Goal: Entertainment & Leisure: Consume media (video, audio)

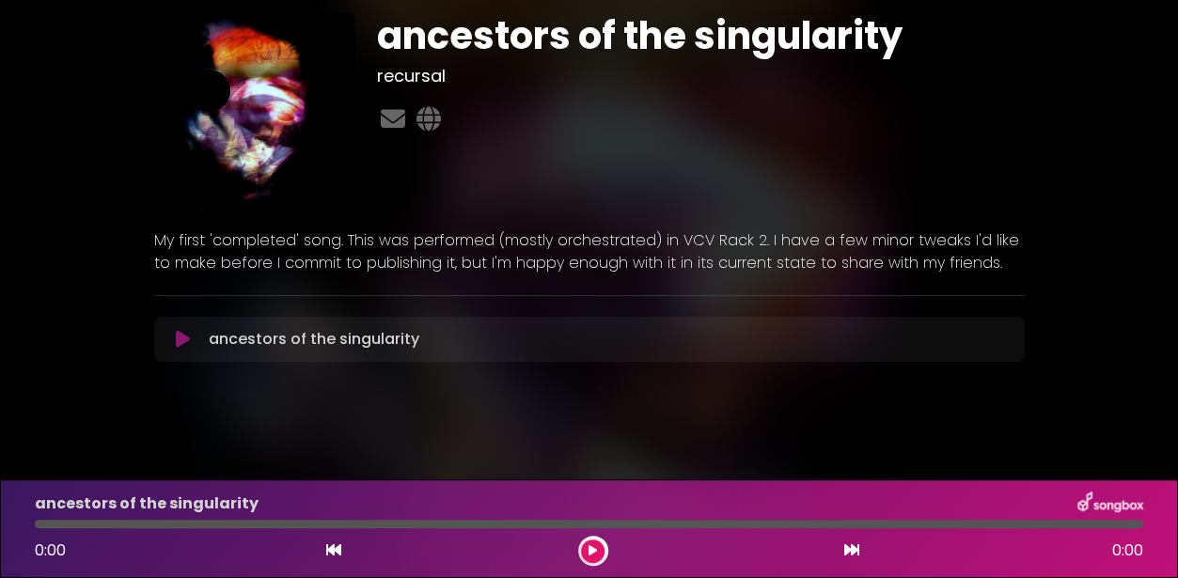
scroll to position [55, 0]
click at [602, 557] on button at bounding box center [593, 552] width 24 height 24
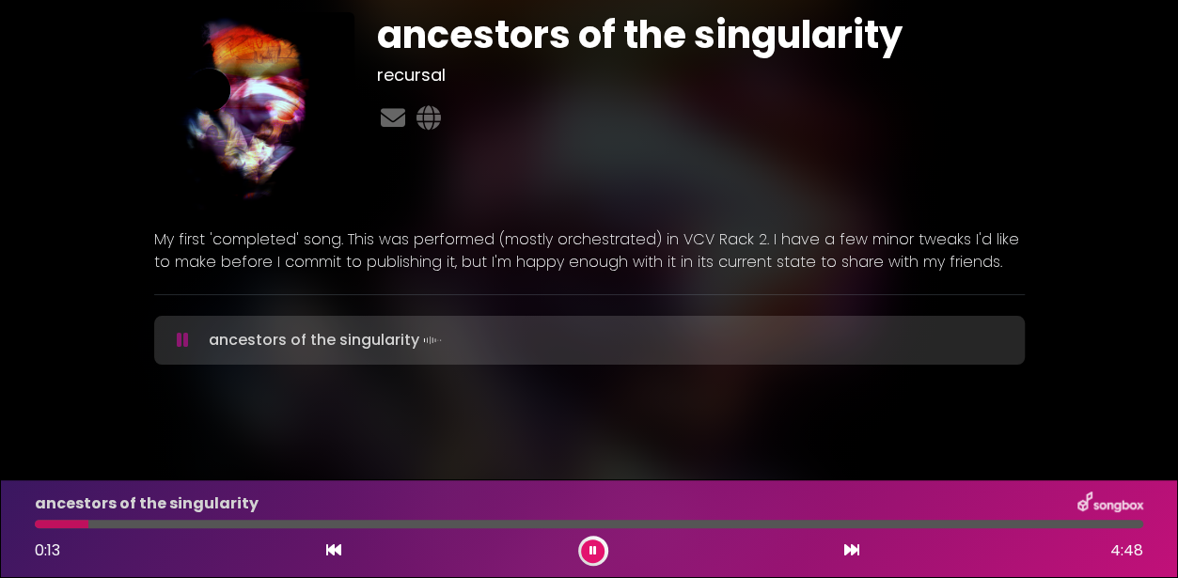
click at [242, 119] on img at bounding box center [254, 112] width 201 height 201
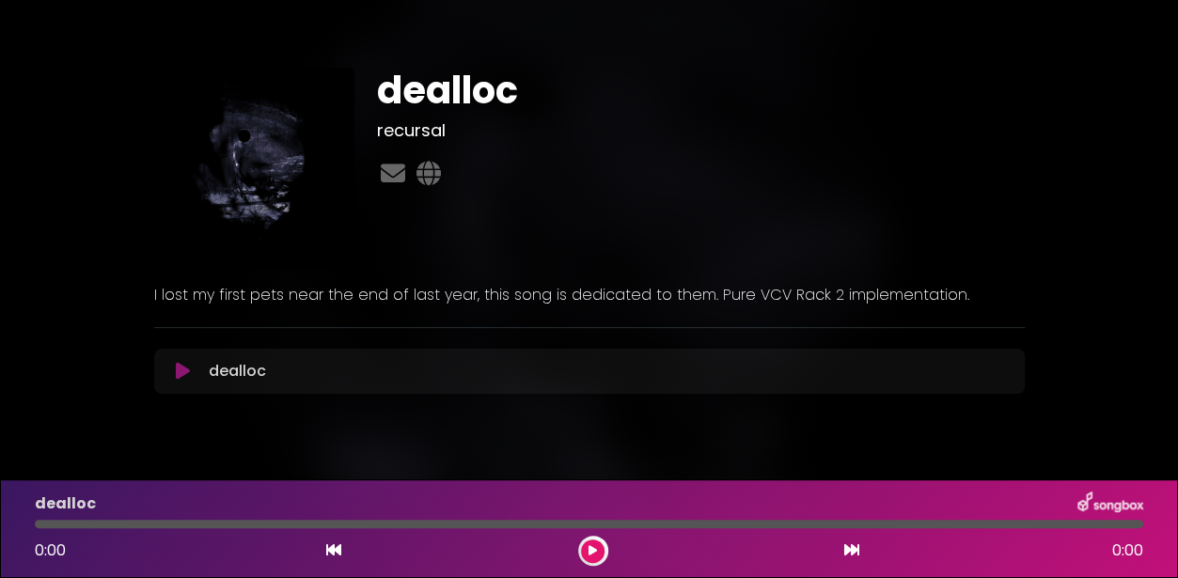
click at [173, 371] on button at bounding box center [184, 371] width 36 height 19
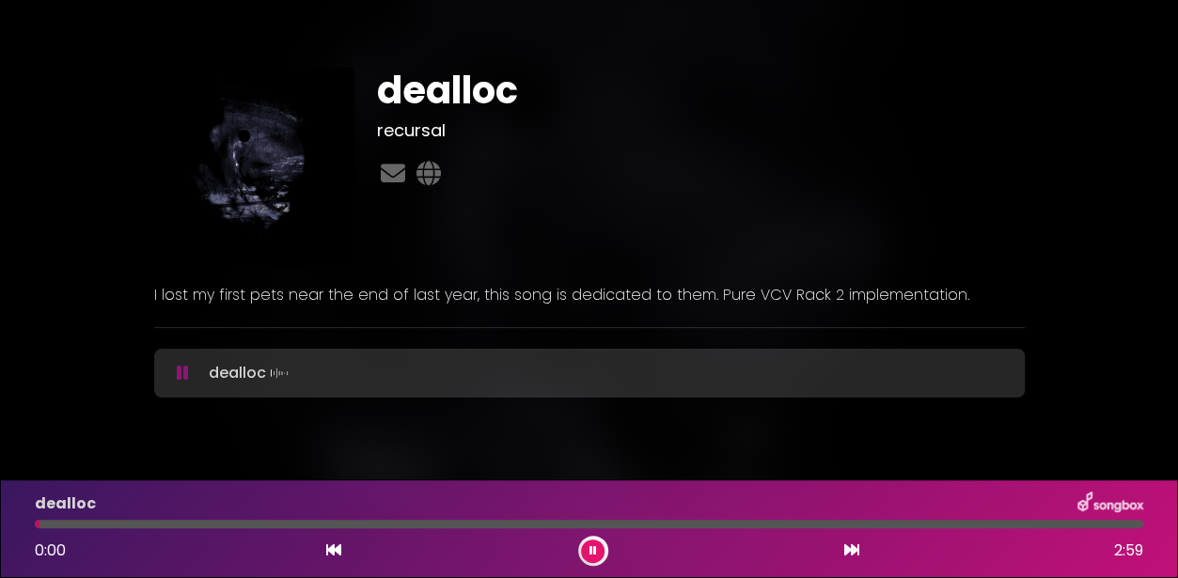
click at [102, 342] on div "dealloc recursal" at bounding box center [590, 226] width 1072 height 407
